Goal: Task Accomplishment & Management: Manage account settings

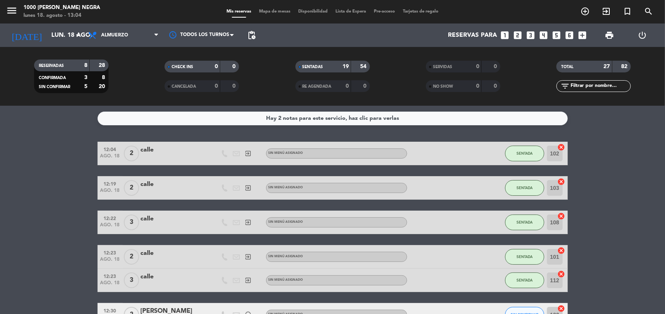
click at [607, 84] on input "text" at bounding box center [600, 86] width 61 height 9
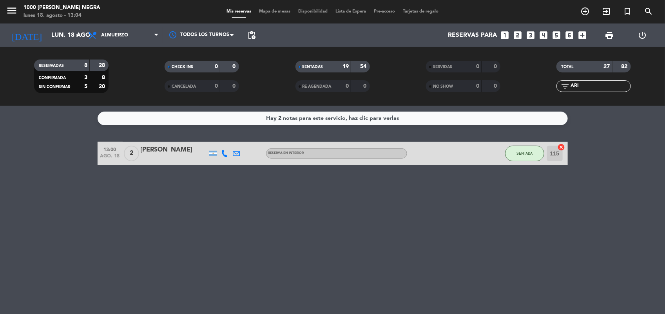
type input "ARI"
click at [527, 155] on span "SENTADA" at bounding box center [524, 153] width 16 height 4
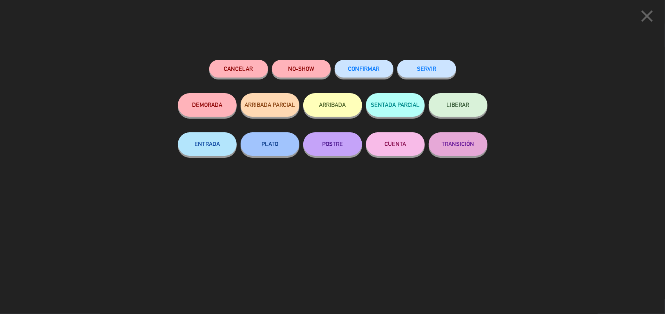
click at [651, 13] on icon "close" at bounding box center [647, 16] width 20 height 20
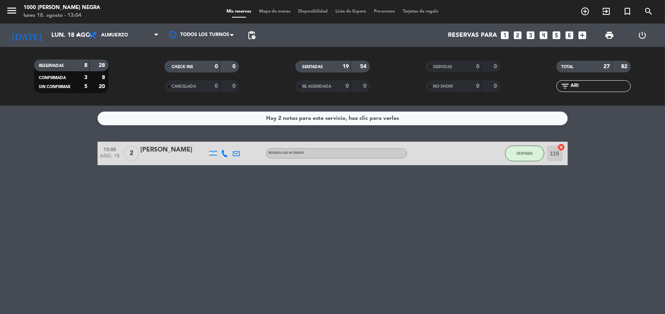
click at [592, 86] on input "ARI" at bounding box center [600, 86] width 61 height 9
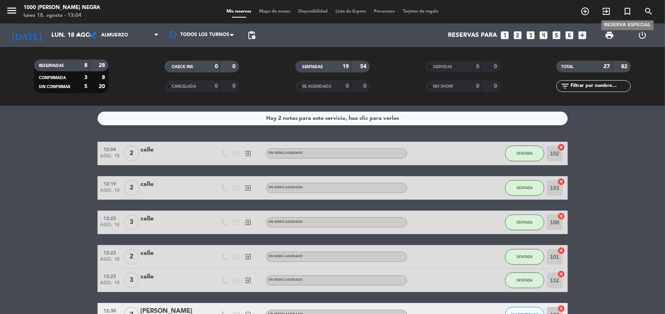
click at [623, 12] on icon "turned_in_not" at bounding box center [627, 11] width 9 height 9
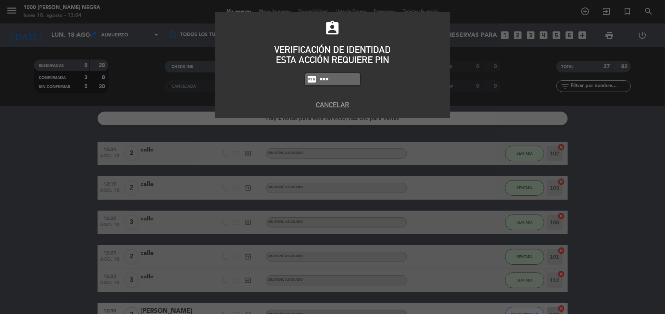
type input "6874"
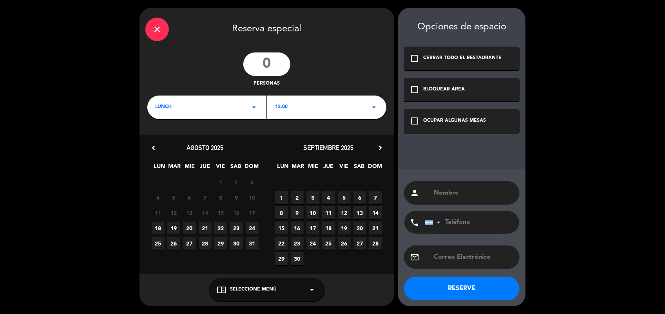
click at [270, 70] on input "number" at bounding box center [266, 65] width 47 height 24
type input "20"
click at [194, 116] on div "LUNCH arrow_drop_down" at bounding box center [206, 108] width 119 height 24
click at [171, 140] on div "Cena" at bounding box center [206, 140] width 103 height 8
click at [375, 107] on icon "arrow_drop_down" at bounding box center [373, 107] width 9 height 9
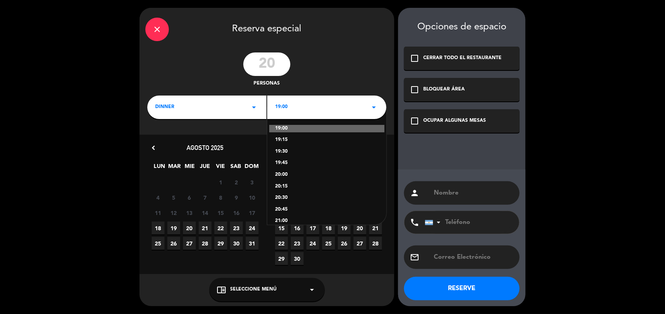
click at [279, 195] on div "20:30" at bounding box center [326, 198] width 103 height 8
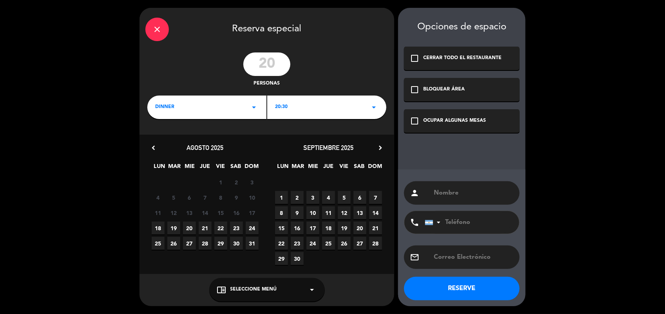
click at [413, 120] on icon "check_box_outline_blank" at bounding box center [414, 120] width 9 height 9
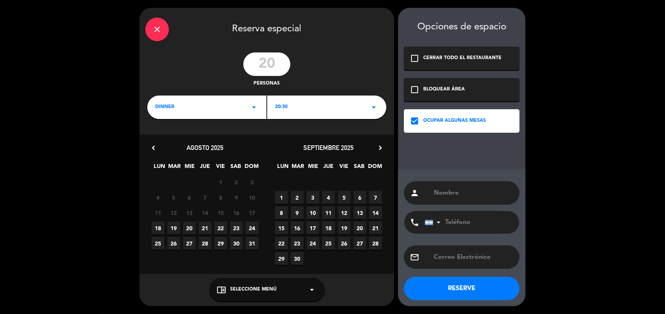
click at [444, 192] on input "text" at bounding box center [473, 193] width 81 height 11
type input "VANESA"
click at [457, 225] on input "tel" at bounding box center [468, 222] width 86 height 23
type input "1134809845"
click at [454, 285] on button "RESERVE" at bounding box center [462, 289] width 116 height 24
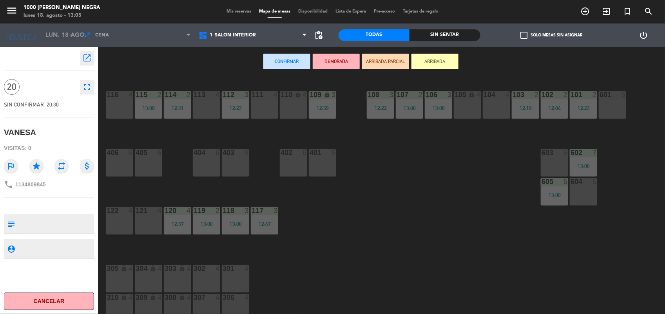
click at [38, 220] on textarea at bounding box center [55, 224] width 75 height 16
type textarea "UNA MESA DE 14 Y OTRA DE 6 AL LADO"
click at [136, 242] on div "116 4 115 2 13:00 114 2 12:31 113 4 112 3 12:23 111 4 110 lock 4 109 lock 3 12:…" at bounding box center [385, 197] width 560 height 238
click at [402, 183] on div "116 4 115 2 13:00 114 2 12:31 113 4 112 3 12:23 111 4 110 lock 4 109 lock 3 12:…" at bounding box center [385, 197] width 560 height 238
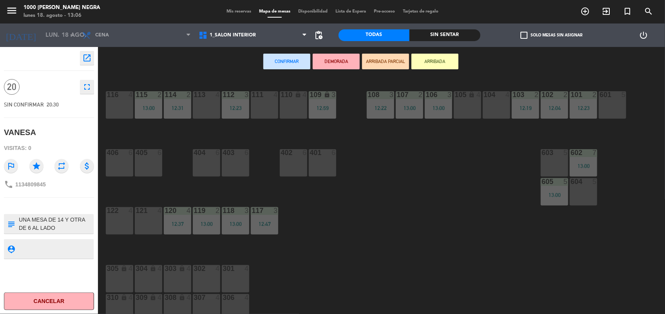
click at [237, 275] on div "301 4" at bounding box center [235, 278] width 27 height 27
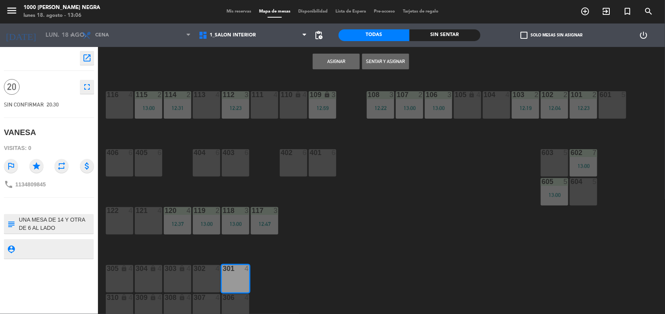
click at [237, 275] on div "301 4" at bounding box center [235, 278] width 27 height 27
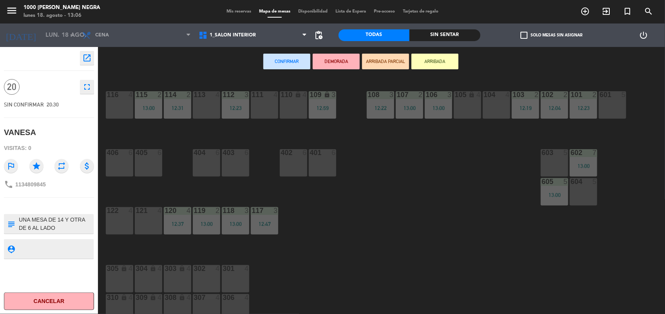
click at [232, 275] on div "301 4" at bounding box center [235, 278] width 27 height 27
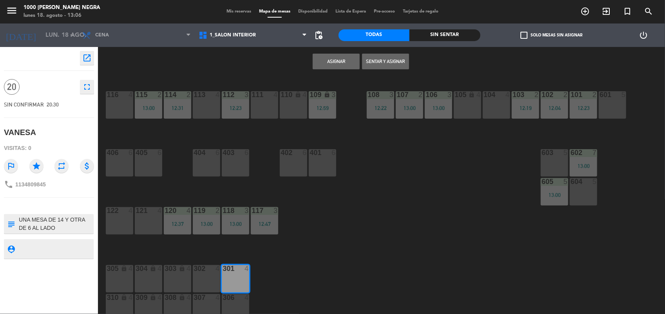
click at [207, 275] on div "302 4" at bounding box center [206, 278] width 27 height 27
click at [206, 302] on div "307 4" at bounding box center [206, 298] width 27 height 8
click at [245, 301] on div "4" at bounding box center [247, 297] width 5 height 7
click at [331, 63] on button "Asignar" at bounding box center [336, 62] width 47 height 16
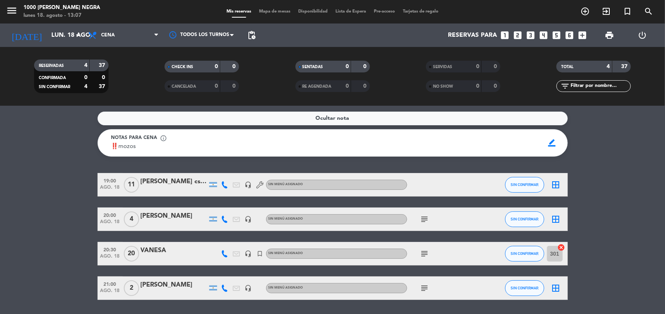
click at [157, 249] on div "VANESA" at bounding box center [174, 251] width 67 height 10
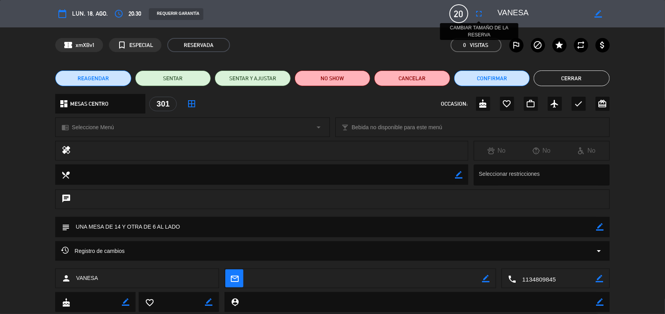
click at [477, 11] on icon "fullscreen" at bounding box center [479, 13] width 9 height 9
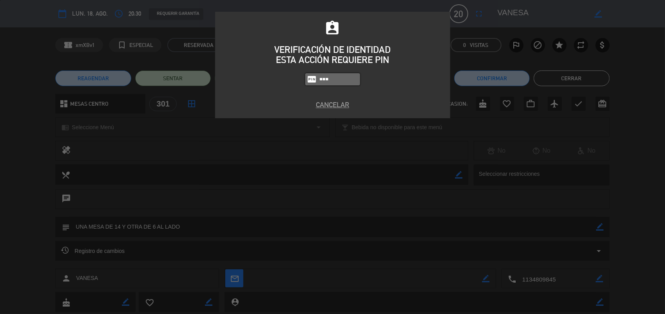
type input "5508"
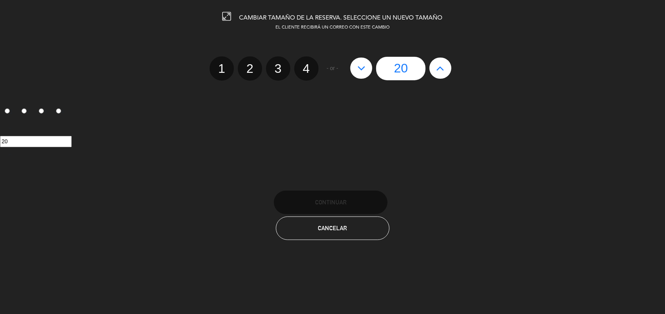
click at [442, 64] on icon at bounding box center [441, 68] width 8 height 13
type input "21"
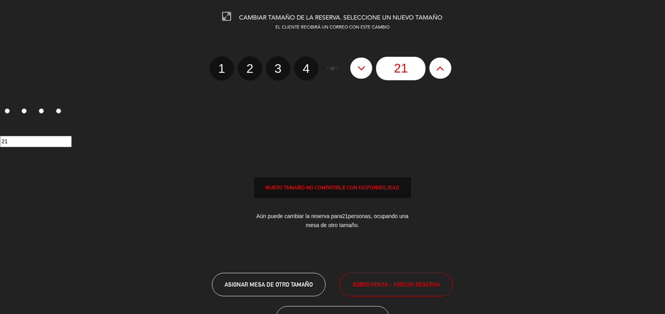
click at [442, 64] on icon at bounding box center [441, 68] width 8 height 13
type input "22"
click at [442, 64] on icon at bounding box center [441, 68] width 8 height 13
type input "23"
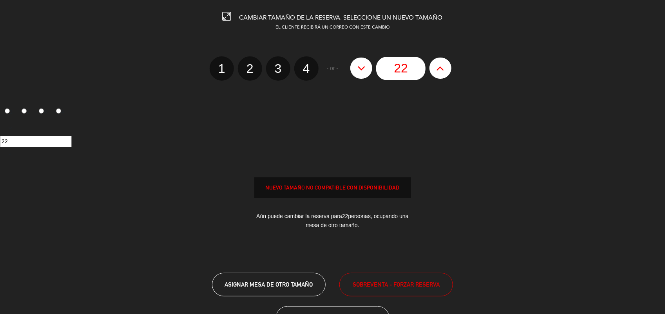
type input "23"
click at [442, 64] on icon at bounding box center [441, 68] width 8 height 13
type input "24"
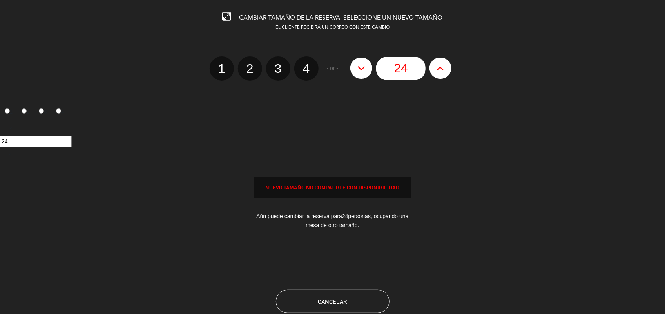
click at [442, 64] on icon at bounding box center [441, 68] width 8 height 13
type input "25"
click at [442, 64] on icon at bounding box center [441, 68] width 8 height 13
type input "26"
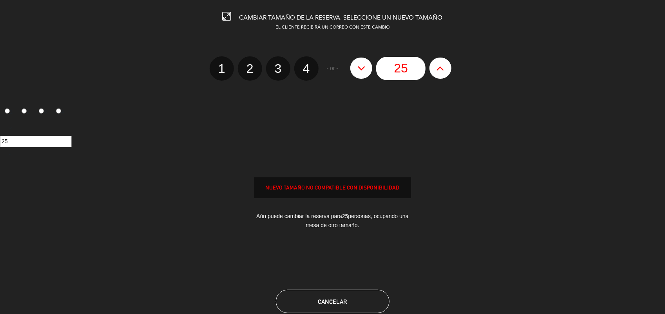
type input "26"
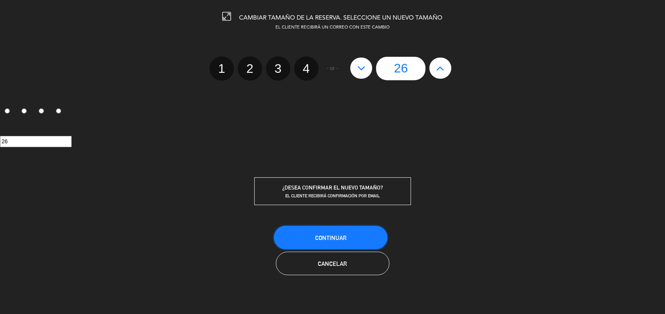
click at [371, 236] on button "Continuar" at bounding box center [331, 238] width 114 height 24
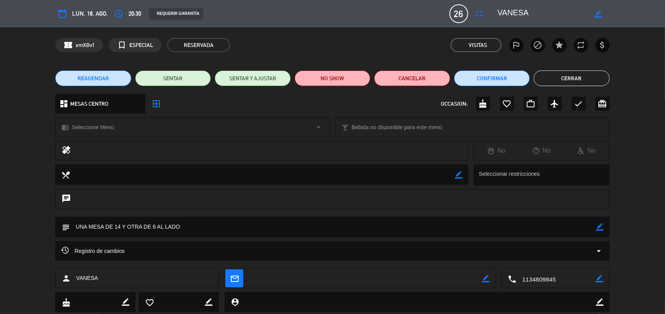
click at [547, 80] on button "Cerrar" at bounding box center [572, 79] width 76 height 16
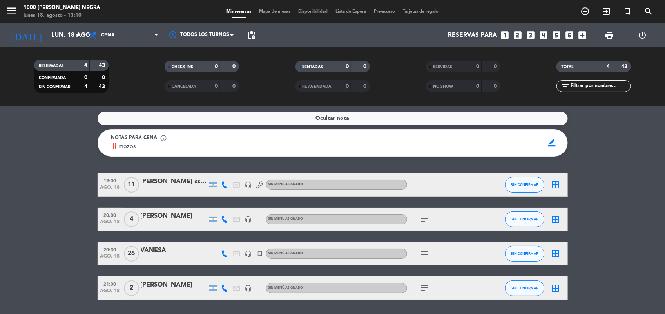
click at [578, 85] on input "text" at bounding box center [600, 86] width 61 height 9
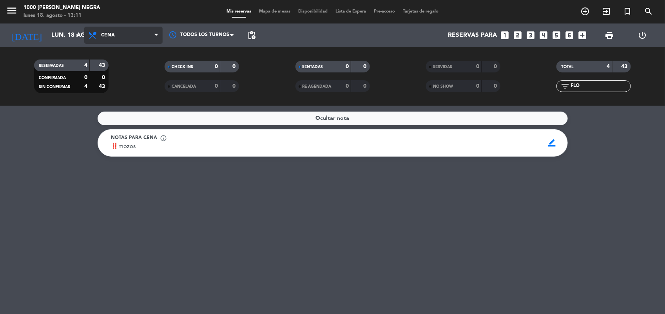
type input "FLO"
click at [146, 36] on span "Cena" at bounding box center [123, 35] width 78 height 17
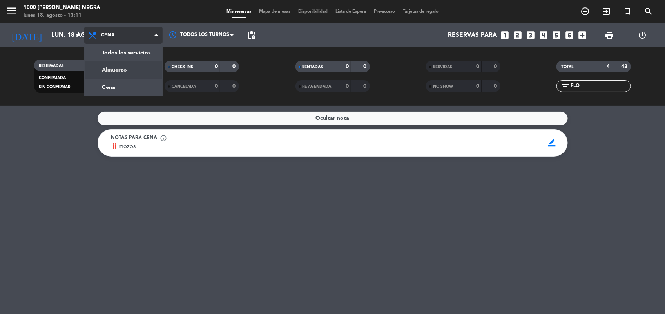
click at [120, 71] on div "menu 1000 [PERSON_NAME] Negra lunes 18. agosto - 13:11 Mis reservas Mapa de mes…" at bounding box center [332, 53] width 665 height 106
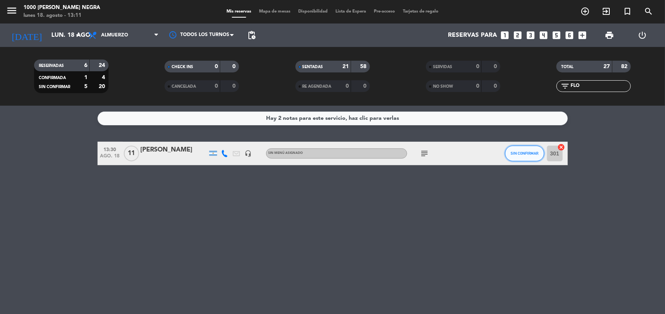
click at [529, 149] on button "SIN CONFIRMAR" at bounding box center [524, 154] width 39 height 16
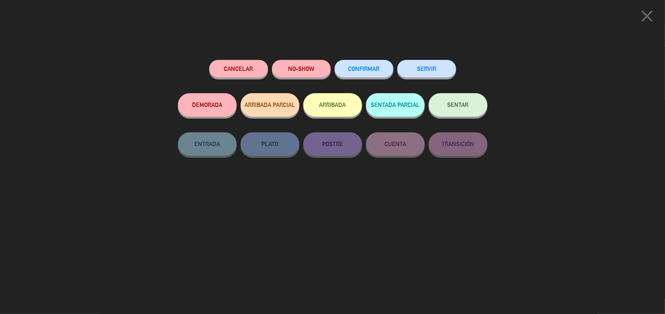
click at [463, 105] on span "SENTAR" at bounding box center [458, 104] width 21 height 7
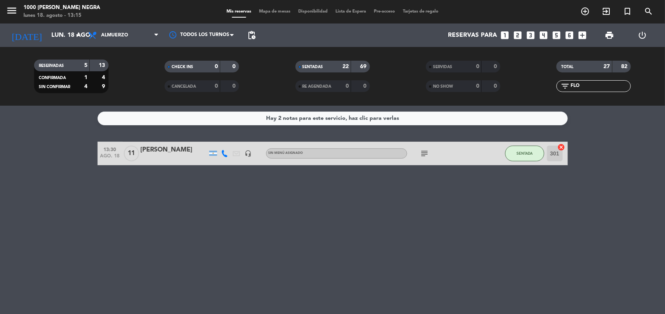
click at [580, 85] on input "FLO" at bounding box center [600, 86] width 61 height 9
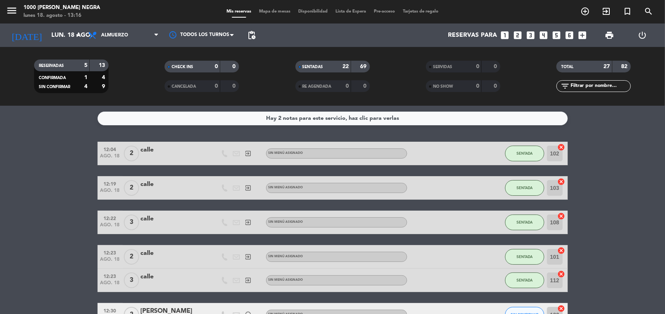
click at [279, 9] on span "Mapa de mesas" at bounding box center [274, 11] width 39 height 4
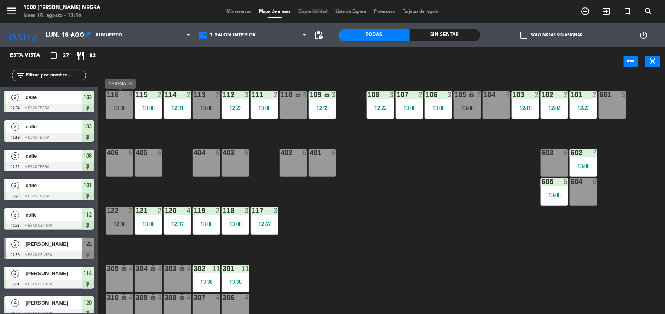
click at [116, 111] on div "116 4 13:30" at bounding box center [119, 104] width 27 height 27
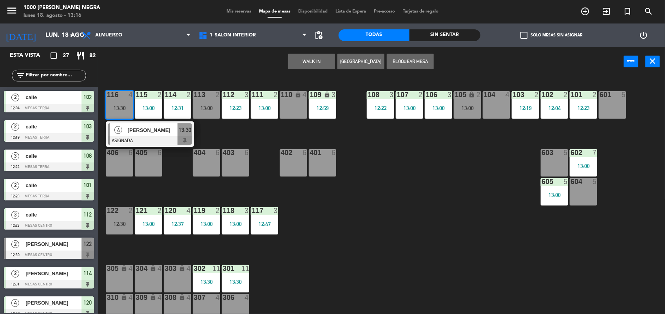
click at [245, 308] on div "306 4" at bounding box center [235, 307] width 27 height 27
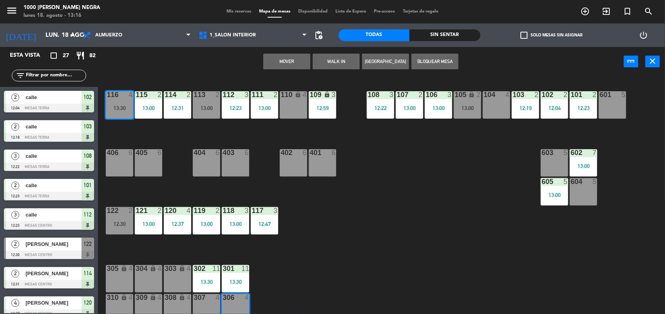
click at [288, 66] on button "Mover" at bounding box center [286, 62] width 47 height 16
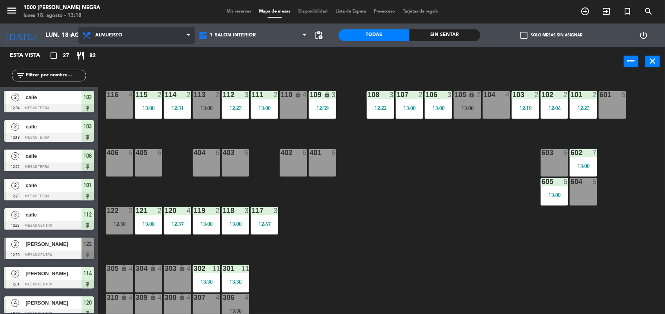
click at [182, 38] on span "Almuerzo" at bounding box center [136, 35] width 116 height 17
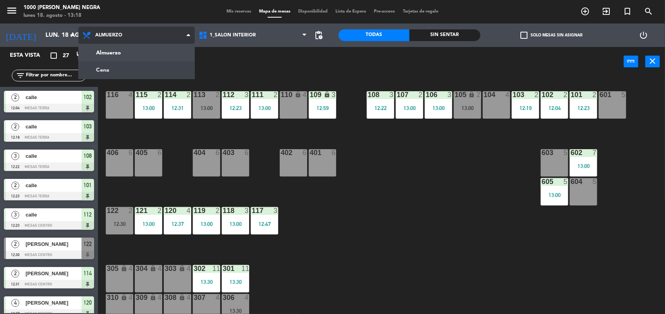
click at [186, 67] on ng-component "menu 1000 [PERSON_NAME] Negra lunes 18. agosto - 13:18 Mis reservas Mapa de mes…" at bounding box center [332, 157] width 665 height 315
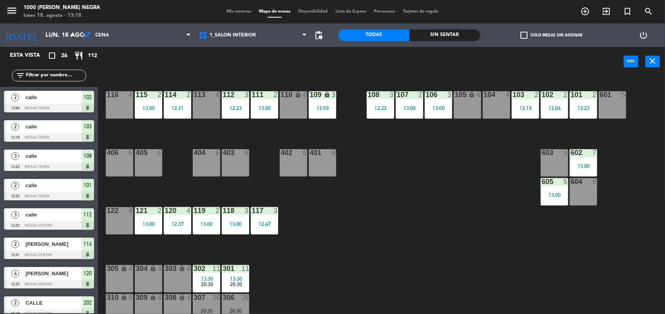
click at [236, 10] on span "Mis reservas" at bounding box center [239, 11] width 33 height 4
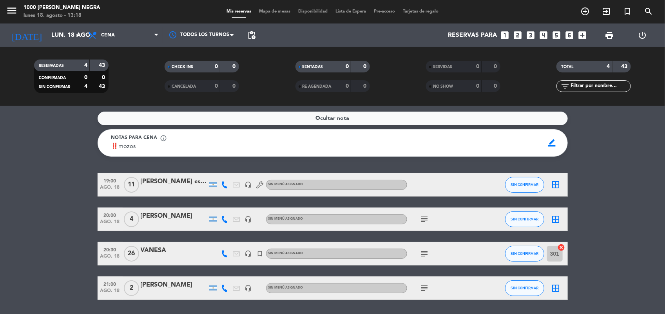
click at [427, 253] on icon "subject" at bounding box center [424, 253] width 9 height 9
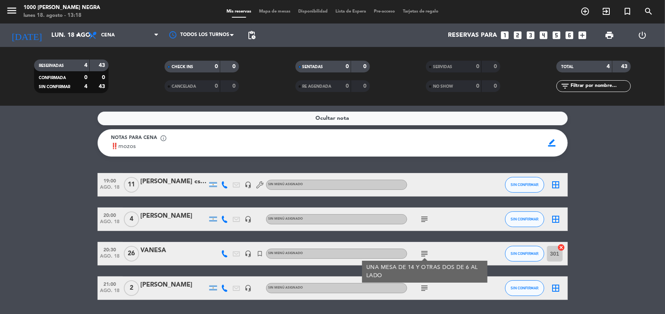
click at [608, 223] on bookings-row "19:00 ago. 18 11 [PERSON_NAME] csl [PERSON_NAME] headset_mic Sin menú asignado …" at bounding box center [332, 236] width 665 height 127
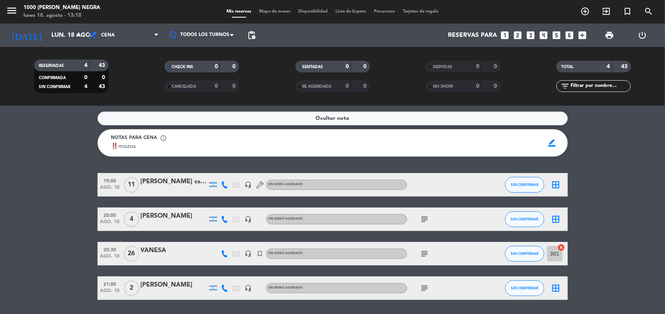
click at [163, 248] on div "VANESA" at bounding box center [174, 251] width 67 height 10
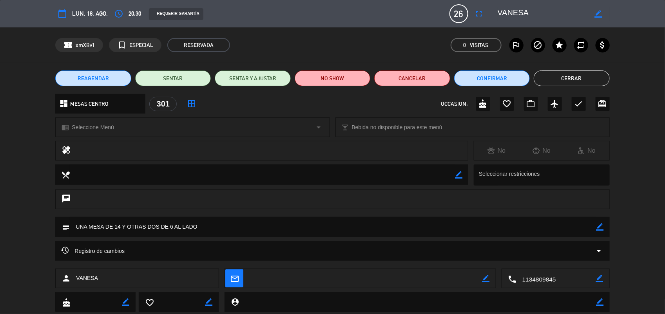
click at [549, 77] on button "Cerrar" at bounding box center [572, 79] width 76 height 16
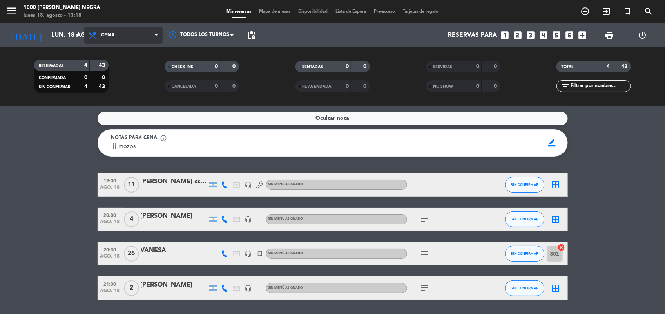
click at [144, 37] on span "Cena" at bounding box center [123, 35] width 78 height 17
click at [133, 70] on div "menu 1000 [PERSON_NAME] Negra lunes 18. agosto - 13:18 Mis reservas Mapa de mes…" at bounding box center [332, 53] width 665 height 106
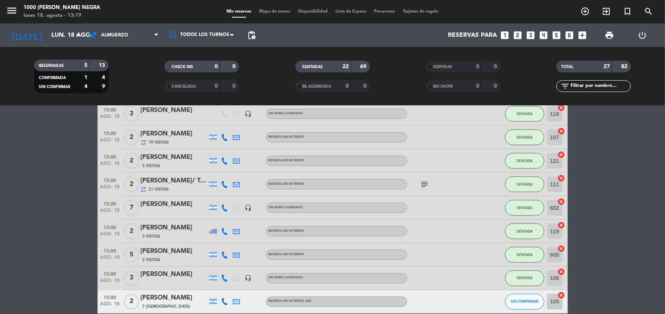
scroll to position [501, 0]
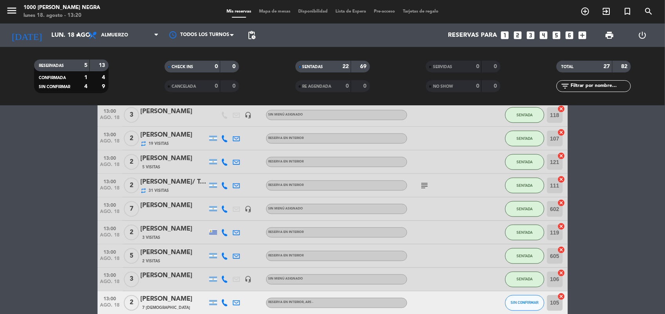
click at [275, 14] on span "Mapa de mesas" at bounding box center [274, 11] width 39 height 4
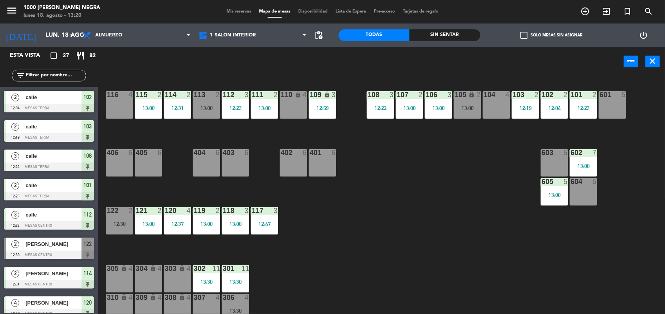
click at [69, 73] on input "text" at bounding box center [55, 75] width 61 height 9
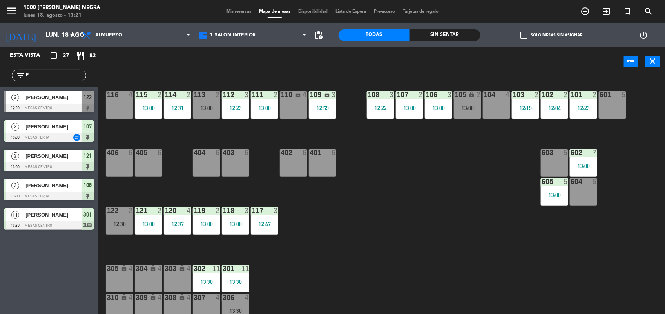
type input "F"
click at [587, 192] on div "604 5" at bounding box center [583, 191] width 27 height 27
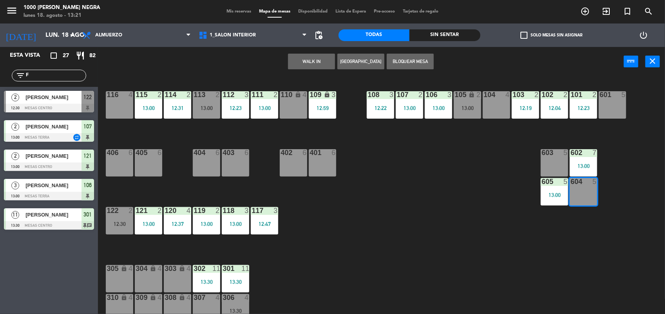
click at [315, 61] on button "WALK IN" at bounding box center [311, 62] width 47 height 16
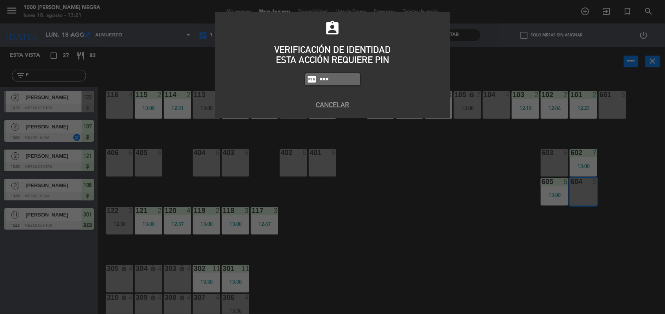
type input "5508"
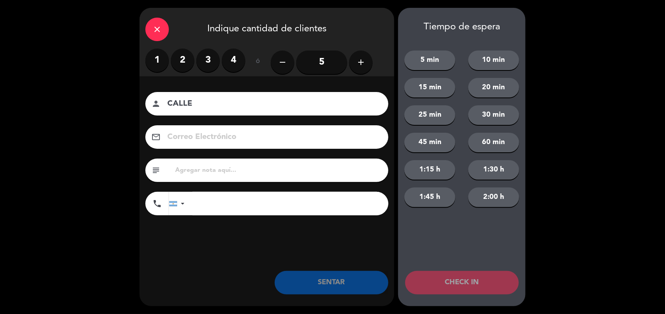
type input "CALLE"
click at [318, 67] on input "5" at bounding box center [321, 63] width 51 height 24
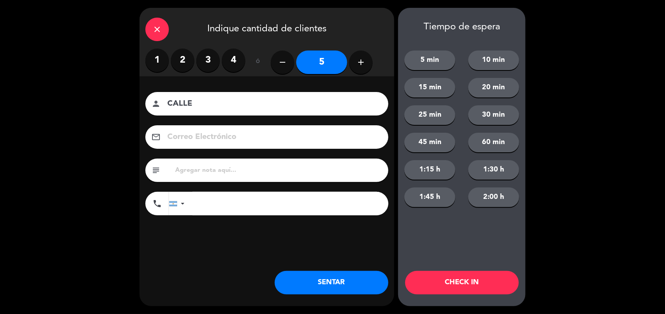
click at [320, 281] on button "SENTAR" at bounding box center [332, 283] width 114 height 24
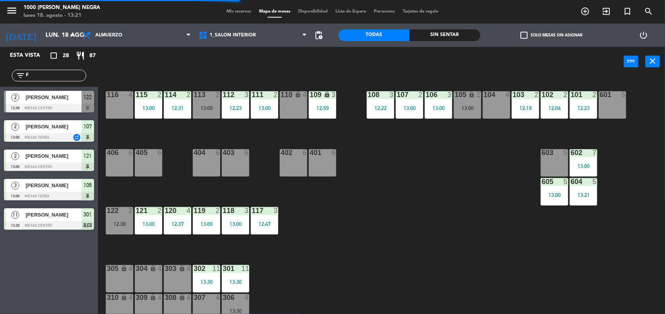
click at [591, 159] on div "602 7 13:00" at bounding box center [583, 162] width 27 height 27
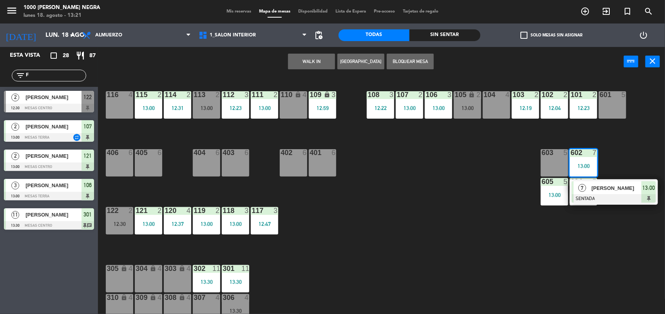
click at [612, 162] on div "116 4 115 2 13:00 114 2 12:31 113 2 13:00 112 3 12:23 111 2 13:00 110 lock 4 10…" at bounding box center [385, 197] width 560 height 238
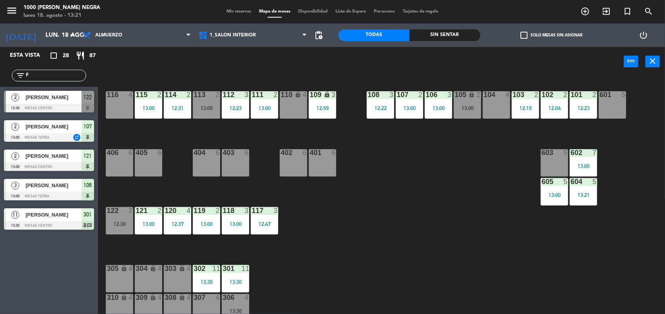
click at [580, 196] on div "13:21" at bounding box center [583, 194] width 27 height 5
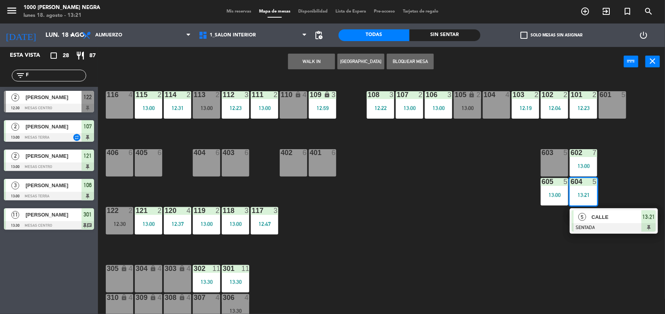
click at [552, 165] on div "603 5" at bounding box center [554, 162] width 27 height 27
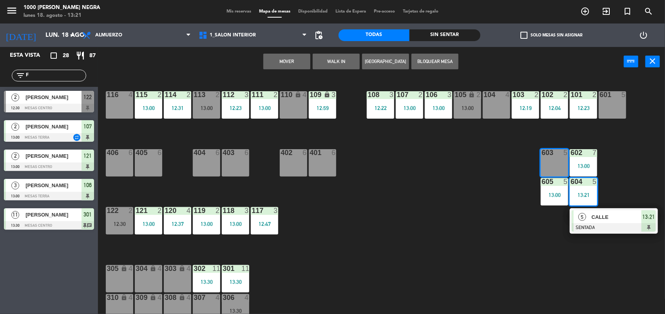
click at [294, 58] on button "Mover" at bounding box center [286, 62] width 47 height 16
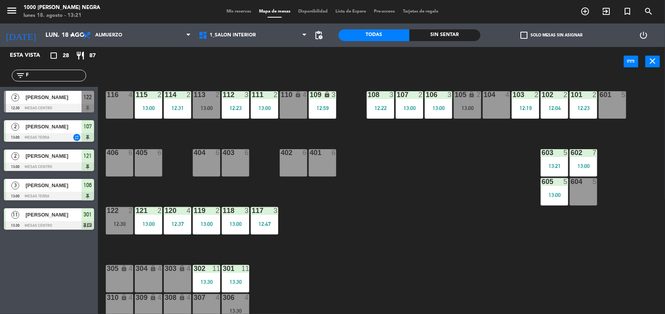
click at [580, 162] on div "602 7 13:00" at bounding box center [583, 162] width 27 height 27
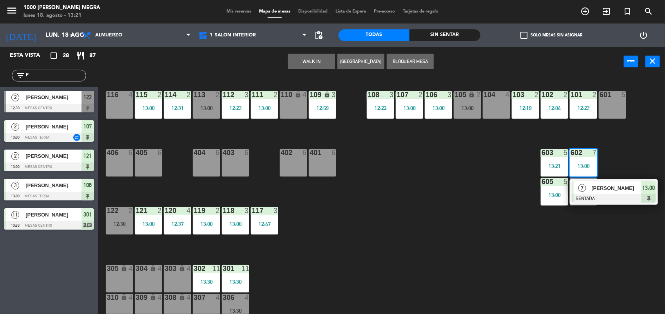
click at [589, 204] on div "7 [PERSON_NAME] SENTADA 13:00" at bounding box center [614, 191] width 88 height 25
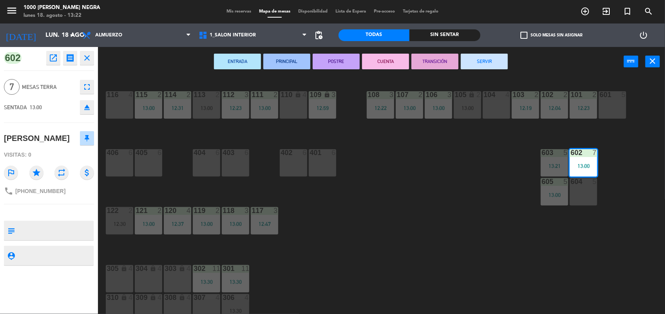
click at [589, 201] on div "604 5" at bounding box center [583, 191] width 27 height 27
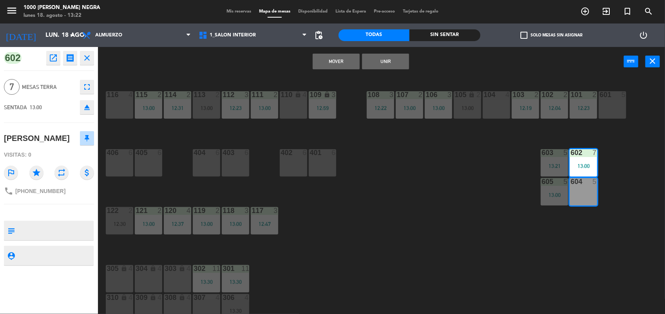
click at [330, 55] on button "Mover" at bounding box center [336, 62] width 47 height 16
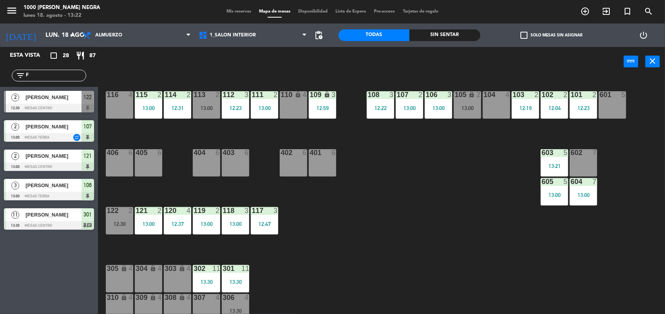
click at [577, 167] on div "602 7" at bounding box center [583, 162] width 27 height 27
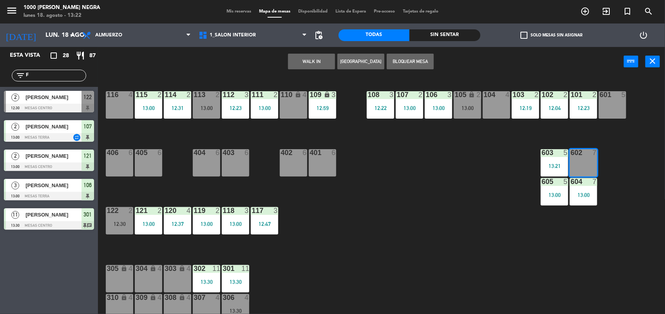
click at [318, 58] on button "WALK IN" at bounding box center [311, 62] width 47 height 16
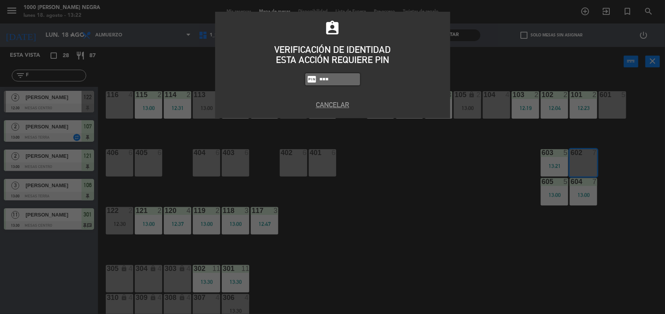
type input "5508"
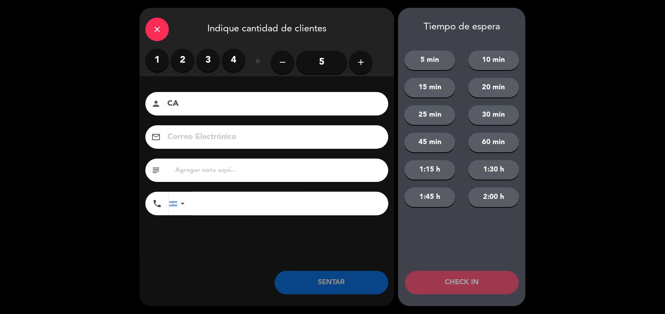
type input "C"
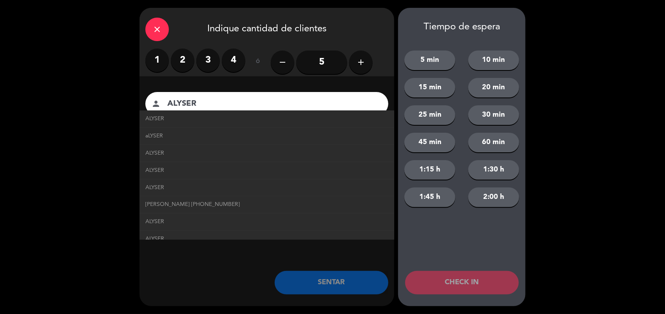
type input "ALYSER"
click at [334, 62] on input "5" at bounding box center [321, 63] width 51 height 24
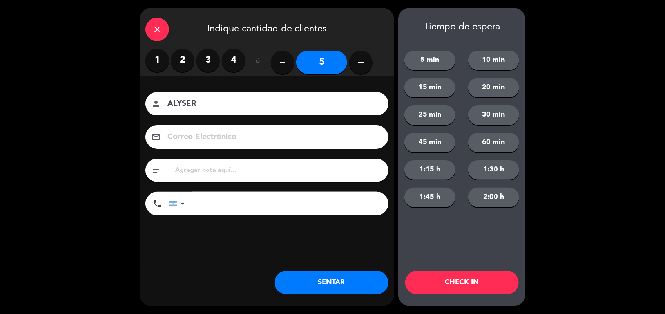
click at [363, 280] on button "SENTAR" at bounding box center [332, 283] width 114 height 24
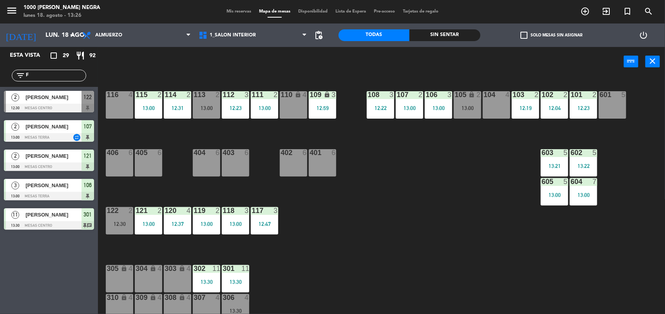
click at [363, 280] on div "116 4 115 2 13:00 114 2 12:31 113 2 13:00 112 3 12:23 111 2 13:00 110 lock 4 10…" at bounding box center [385, 197] width 560 height 238
click at [71, 77] on input "F" at bounding box center [55, 75] width 61 height 9
type input "P"
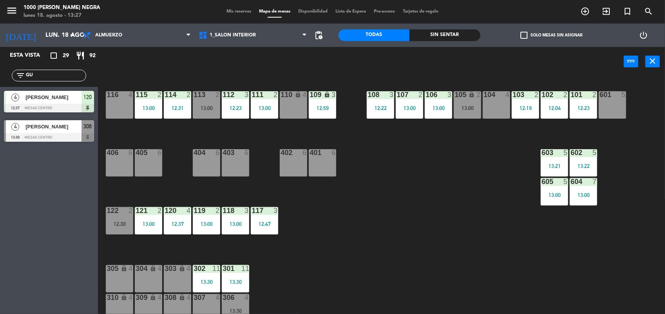
type input "GU"
click at [37, 130] on div "4 [PERSON_NAME] 13:30 MESAS CENTRO 306" at bounding box center [49, 130] width 98 height 29
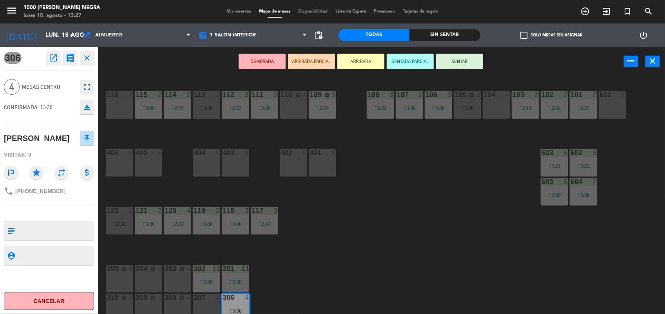
click at [444, 62] on button "SENTAR" at bounding box center [459, 62] width 47 height 16
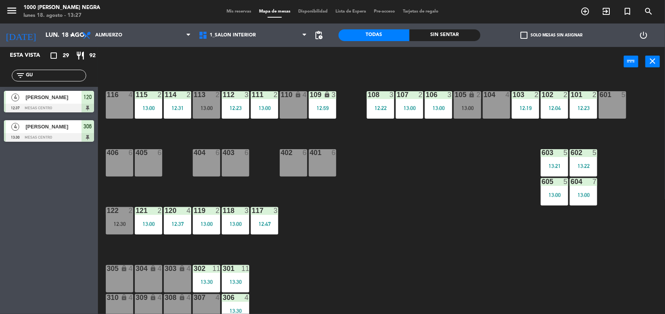
click at [67, 75] on input "GU" at bounding box center [55, 75] width 61 height 9
type input "G"
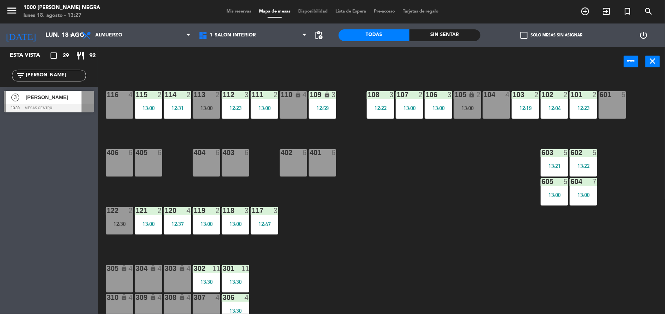
type input "[PERSON_NAME]"
click at [71, 98] on span "[PERSON_NAME]" at bounding box center [53, 97] width 56 height 8
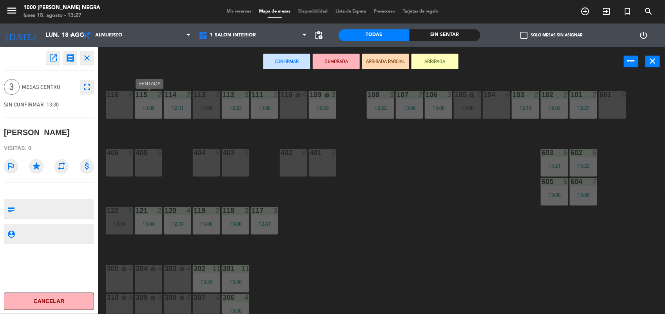
click at [154, 94] on div at bounding box center [148, 94] width 13 height 7
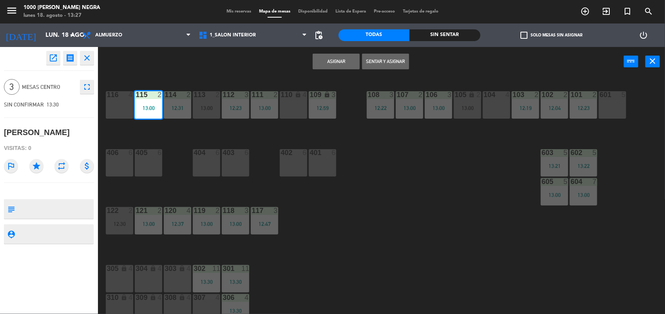
click at [167, 82] on div "116 4 115 2 13:00 114 2 12:31 113 2 13:00 112 3 12:23 111 2 13:00 110 lock 4 10…" at bounding box center [385, 197] width 560 height 238
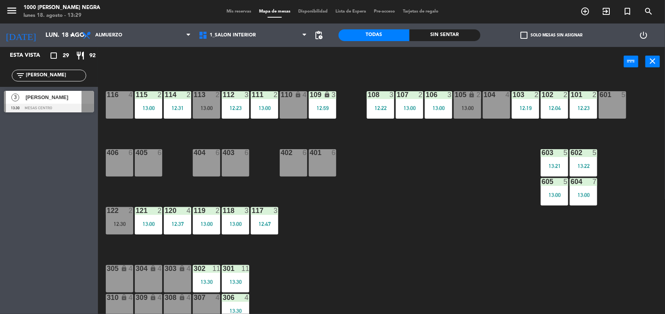
click at [42, 79] on input "[PERSON_NAME]" at bounding box center [55, 75] width 61 height 9
click at [42, 79] on input "FLORE" at bounding box center [55, 75] width 61 height 9
type input "GUST"
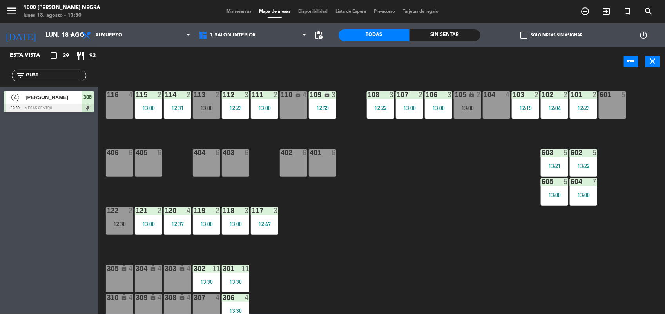
click at [34, 100] on span "[PERSON_NAME]" at bounding box center [53, 97] width 56 height 8
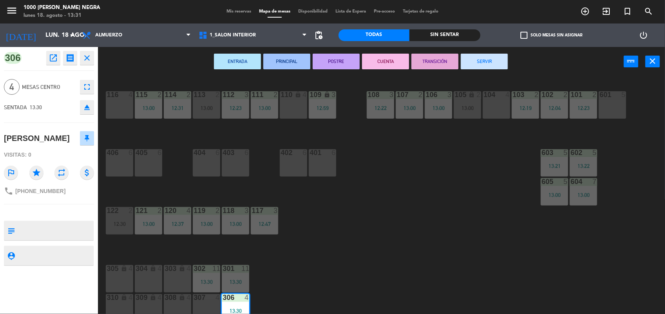
click at [88, 59] on icon "close" at bounding box center [86, 57] width 9 height 9
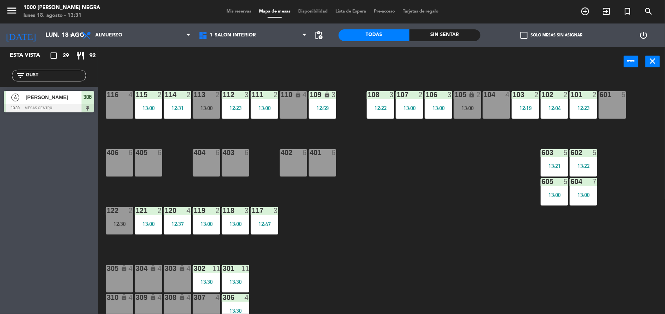
click at [41, 77] on input "GUST" at bounding box center [55, 75] width 61 height 9
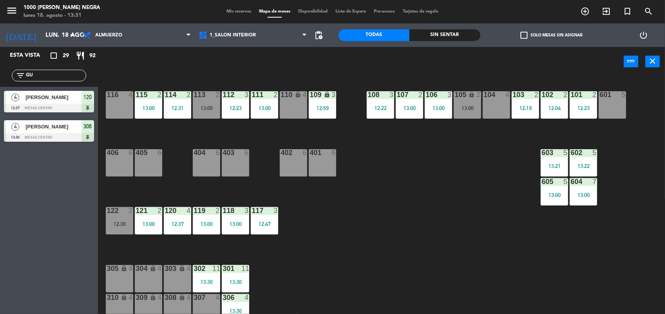
type input "G"
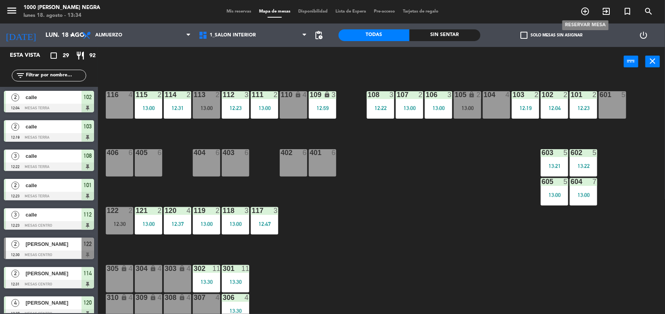
click at [582, 11] on icon "add_circle_outline" at bounding box center [584, 11] width 9 height 9
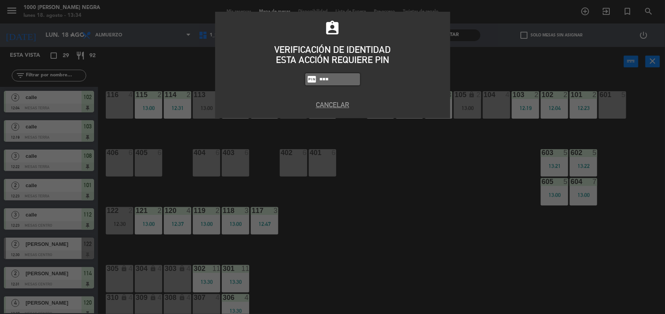
type input "6874"
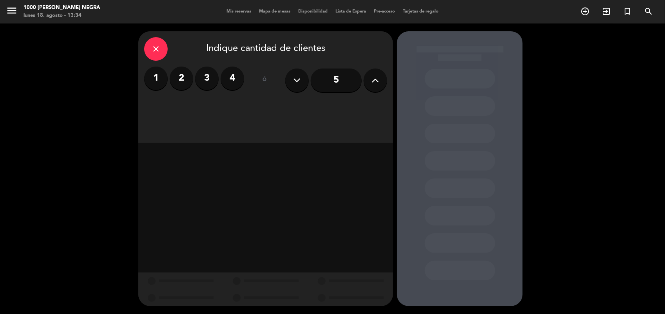
click at [174, 74] on label "2" at bounding box center [182, 79] width 24 height 24
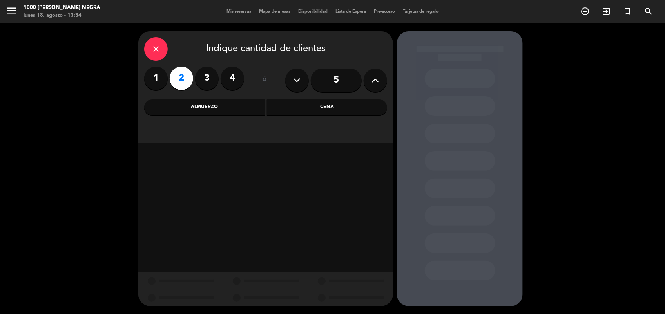
click at [187, 101] on div "Almuerzo" at bounding box center [204, 108] width 121 height 16
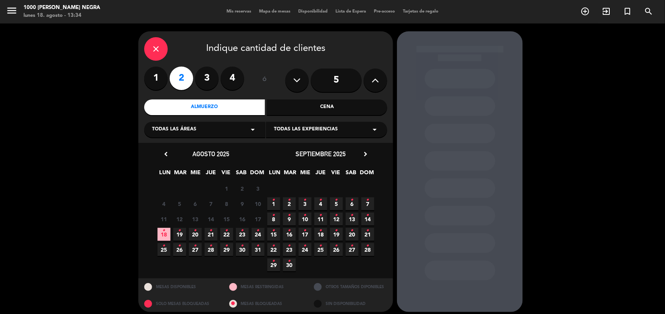
click at [178, 232] on icon "•" at bounding box center [179, 231] width 3 height 13
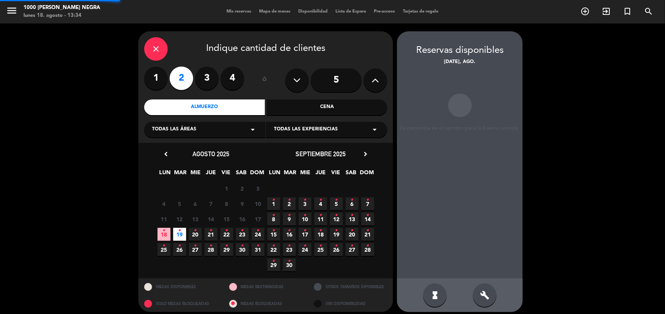
scroll to position [5, 0]
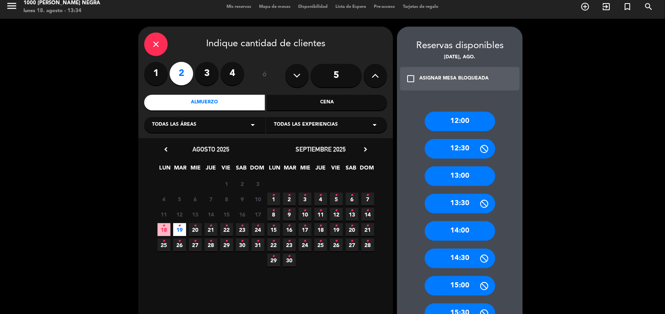
click at [462, 177] on div "13:00" at bounding box center [460, 177] width 71 height 20
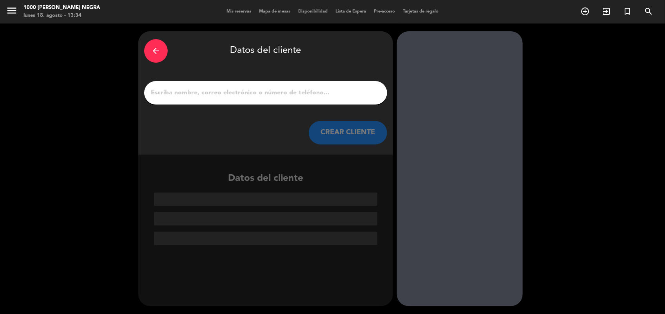
scroll to position [0, 0]
click at [212, 87] on input "1" at bounding box center [265, 92] width 231 height 11
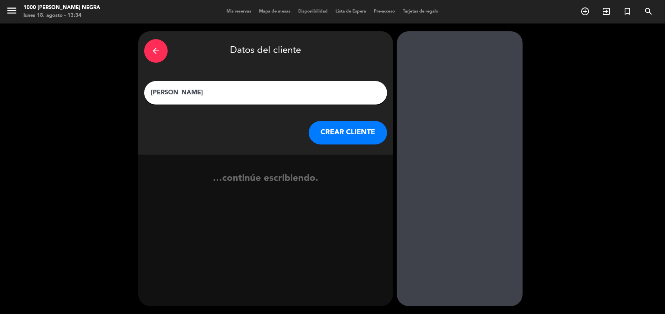
type input "[PERSON_NAME]"
click at [322, 132] on button "CREAR CLIENTE" at bounding box center [348, 133] width 78 height 24
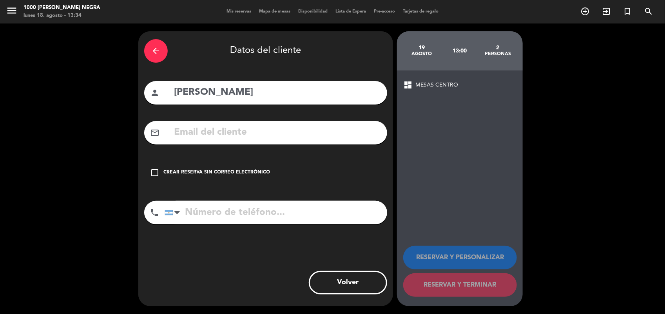
click at [206, 171] on div "Crear reserva sin correo electrónico" at bounding box center [216, 173] width 107 height 8
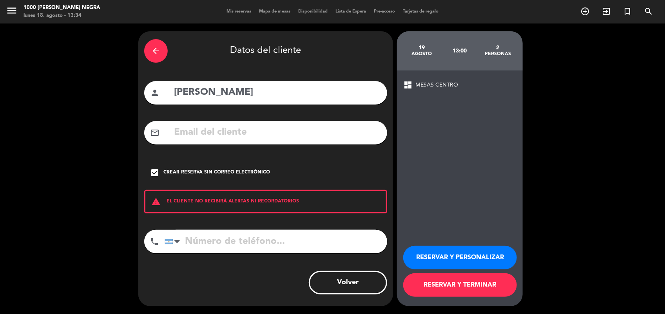
click at [192, 240] on input "tel" at bounding box center [276, 242] width 223 height 24
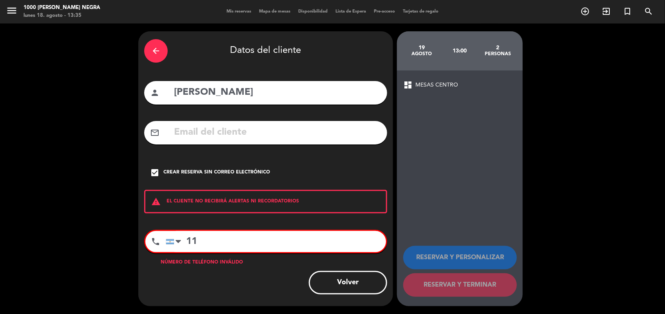
type input "1"
click at [184, 240] on input "610736865" at bounding box center [276, 241] width 220 height 21
click at [174, 240] on div at bounding box center [175, 242] width 18 height 20
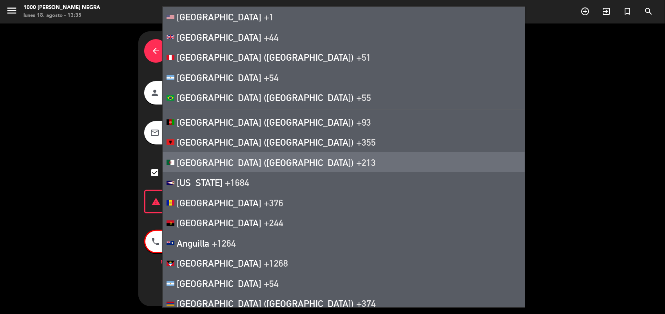
click at [76, 190] on div "arrow_back Datos del cliente person [PERSON_NAME] mail_outline check_box Crear …" at bounding box center [332, 169] width 665 height 291
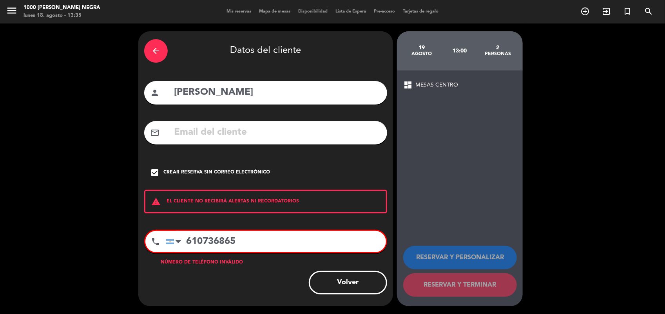
click at [184, 244] on input "610736865" at bounding box center [276, 241] width 220 height 21
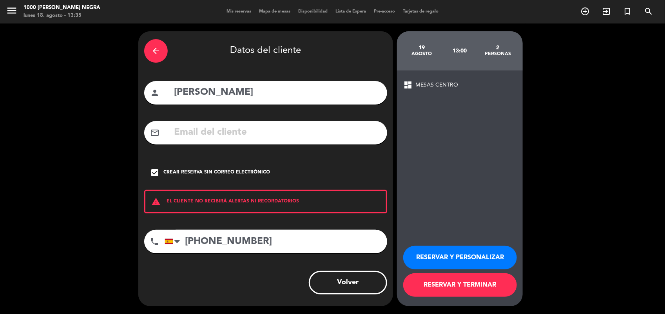
type input "[PHONE_NUMBER]"
click at [434, 258] on button "RESERVAR Y PERSONALIZAR" at bounding box center [460, 258] width 114 height 24
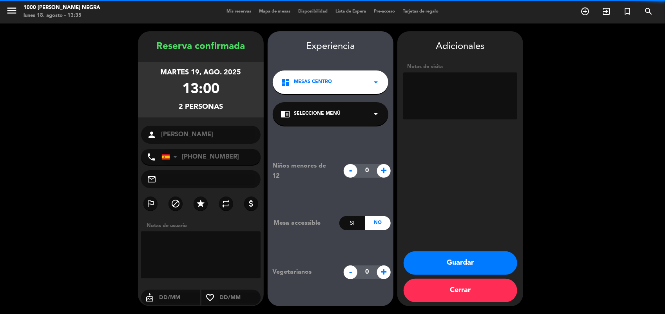
click at [434, 258] on button "Guardar" at bounding box center [461, 264] width 114 height 24
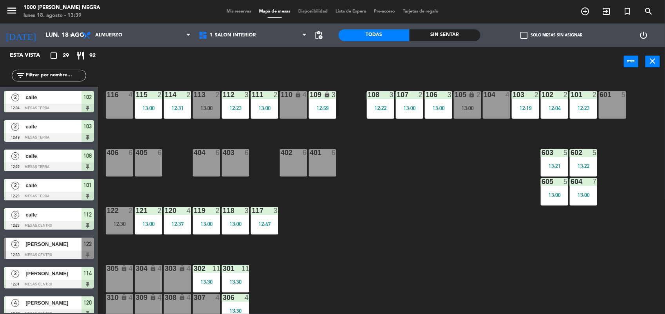
click at [434, 258] on div "116 4 115 2 13:00 114 2 12:31 113 2 13:00 112 3 12:23 111 2 13:00 110 lock 4 10…" at bounding box center [385, 197] width 560 height 238
click at [50, 74] on input "text" at bounding box center [55, 75] width 61 height 9
type input "C"
click at [406, 237] on div "116 4 115 2 13:00 114 2 12:31 113 2 13:00 112 3 12:23 111 2 13:00 110 lock 4 10…" at bounding box center [385, 197] width 560 height 238
click at [585, 15] on icon "add_circle_outline" at bounding box center [584, 11] width 9 height 9
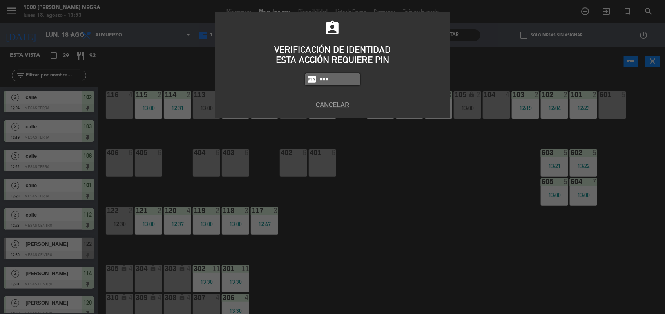
type input "5508"
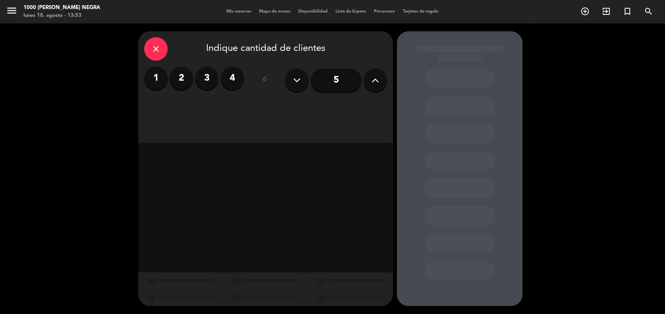
click at [237, 83] on label "4" at bounding box center [233, 79] width 24 height 24
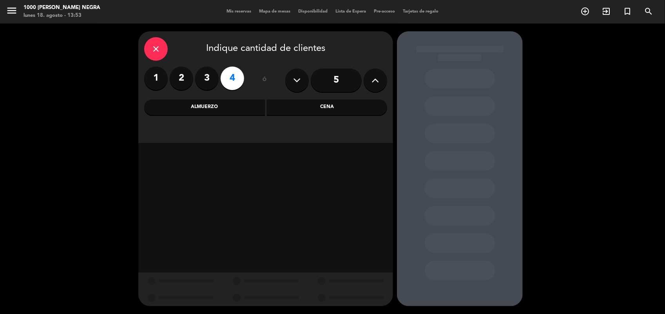
click at [296, 109] on div "Cena" at bounding box center [327, 108] width 121 height 16
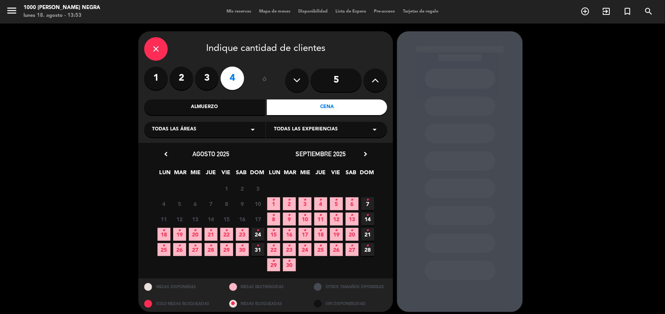
click at [163, 236] on icon "•" at bounding box center [164, 231] width 3 height 13
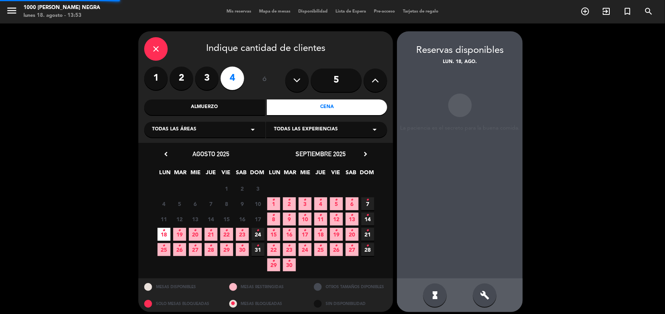
scroll to position [5, 0]
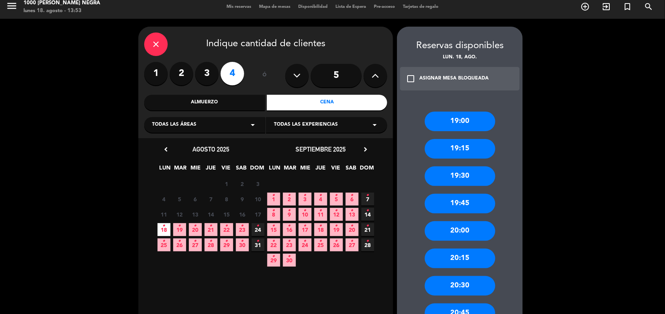
click at [489, 225] on div "20:00" at bounding box center [460, 231] width 71 height 20
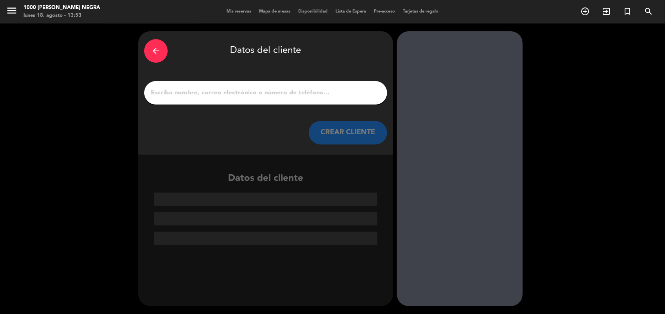
scroll to position [0, 0]
click at [271, 95] on input "1" at bounding box center [265, 92] width 231 height 11
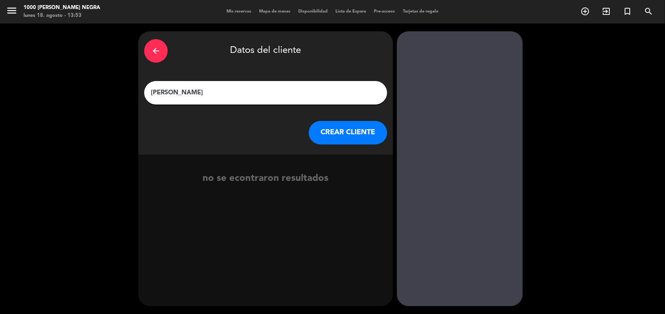
type input "[PERSON_NAME]"
click at [323, 132] on button "CREAR CLIENTE" at bounding box center [348, 133] width 78 height 24
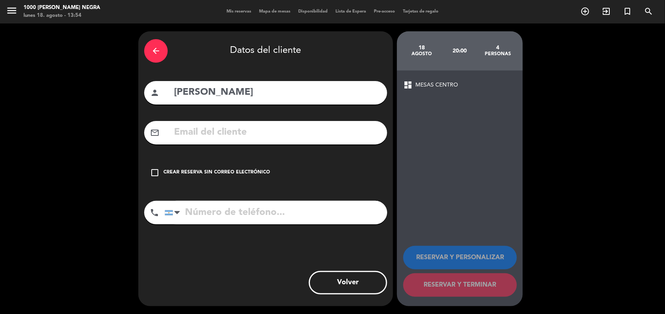
click at [156, 172] on icon "check_box_outline_blank" at bounding box center [154, 172] width 9 height 9
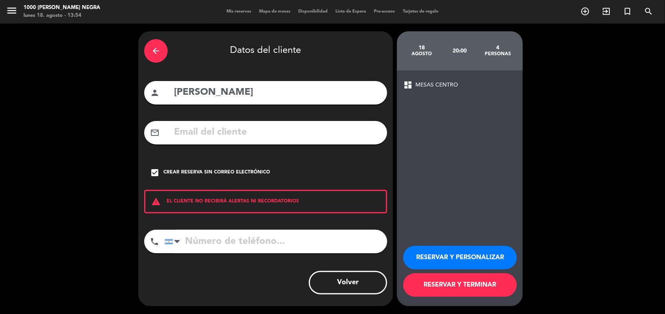
click at [427, 257] on button "RESERVAR Y PERSONALIZAR" at bounding box center [460, 258] width 114 height 24
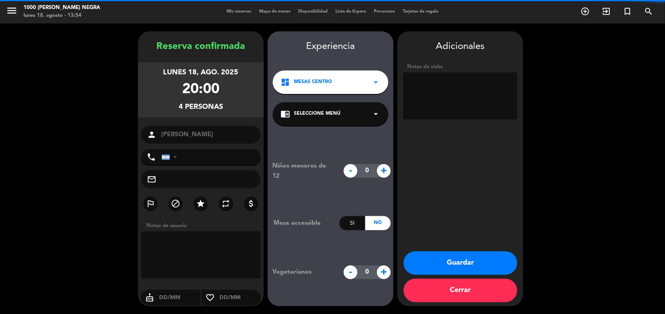
click at [455, 98] on textarea at bounding box center [460, 95] width 114 height 47
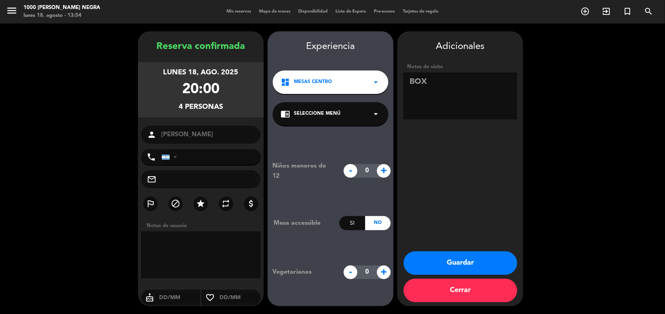
type textarea "BOX"
click at [498, 265] on button "Guardar" at bounding box center [461, 264] width 114 height 24
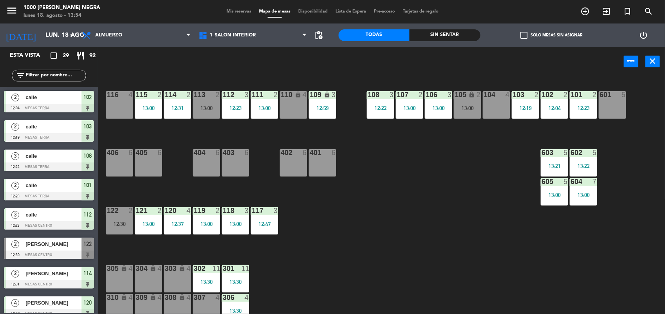
click at [230, 10] on span "Mis reservas" at bounding box center [239, 11] width 33 height 4
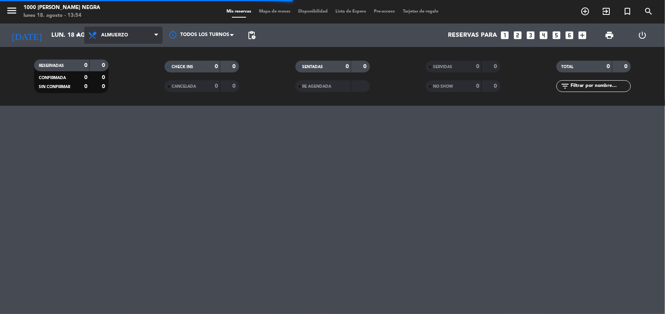
click at [133, 37] on span "Almuerzo" at bounding box center [123, 35] width 78 height 17
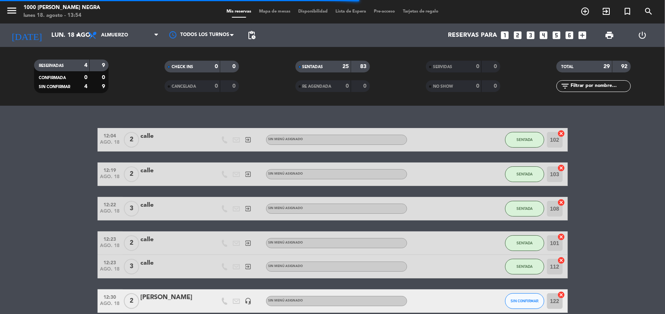
click at [139, 83] on filter-checkbox "CANCELADA 0 0" at bounding box center [201, 86] width 130 height 12
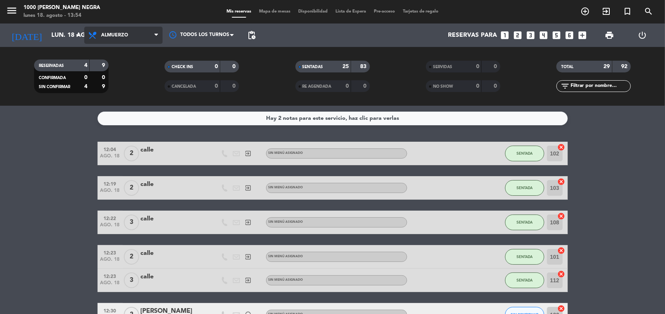
click at [150, 32] on span "Almuerzo" at bounding box center [123, 35] width 78 height 17
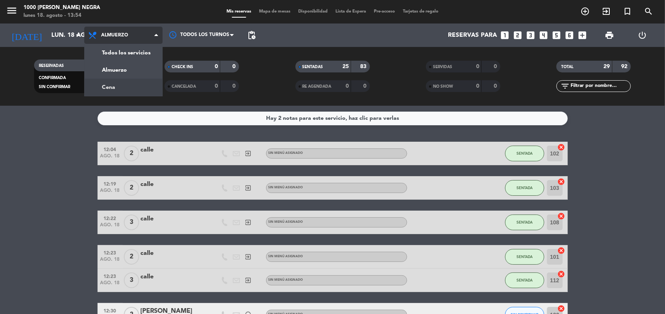
click at [141, 86] on div "menu 1000 [PERSON_NAME] Negra lunes 18. agosto - 13:54 Mis reservas Mapa de mes…" at bounding box center [332, 53] width 665 height 106
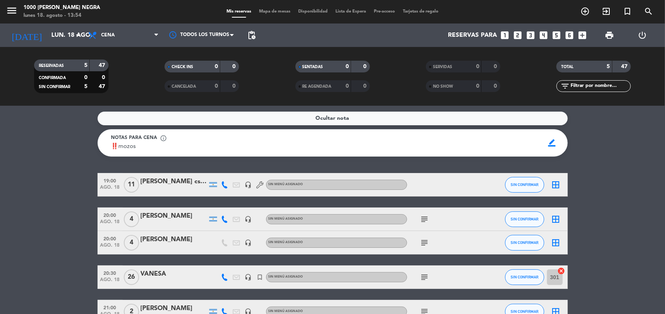
click at [276, 15] on div "Mis reservas Mapa de mesas Disponibilidad Lista de Espera Pre-acceso Tarjetas d…" at bounding box center [333, 11] width 220 height 7
click at [281, 11] on span "Mapa de mesas" at bounding box center [274, 11] width 39 height 4
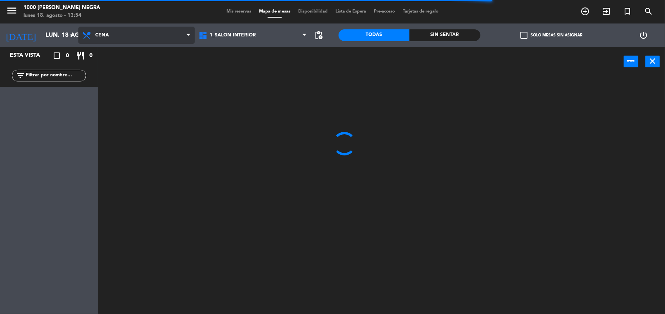
click at [184, 33] on span "Cena" at bounding box center [136, 35] width 116 height 17
click at [163, 53] on ng-component "menu 1000 [PERSON_NAME] Negra lunes 18. agosto - 13:54 Mis reservas Mapa de mes…" at bounding box center [332, 157] width 665 height 315
